Goal: Find specific page/section: Find specific page/section

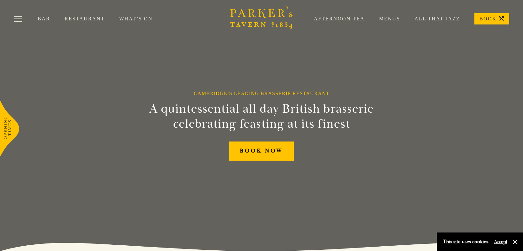
click at [391, 13] on div "Afternoon Tea Menus All That Jazz BOOK" at bounding box center [404, 18] width 210 height 11
click at [390, 17] on link "Menus" at bounding box center [382, 19] width 35 height 6
click at [72, 17] on link "Restaurant" at bounding box center [92, 19] width 55 height 6
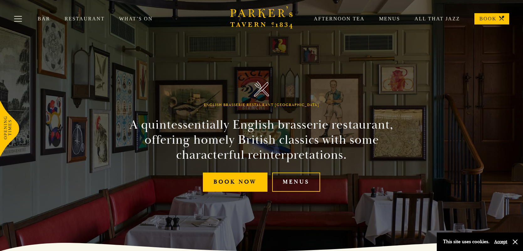
drag, startPoint x: 277, startPoint y: 199, endPoint x: 280, endPoint y: 192, distance: 7.9
click at [277, 199] on div "English Brasserie Restaurant Cambridge A quintessentially English brasserie res…" at bounding box center [261, 125] width 376 height 251
click at [281, 187] on link "Menus" at bounding box center [296, 181] width 48 height 19
